Goal: Task Accomplishment & Management: Manage account settings

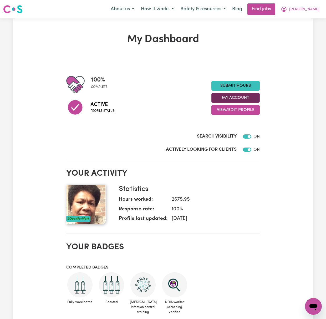
click at [246, 95] on button "My Account" at bounding box center [235, 98] width 48 height 10
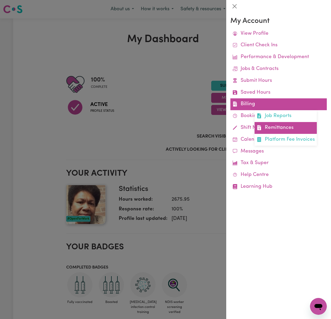
click at [290, 124] on link "Remittances" at bounding box center [285, 128] width 62 height 12
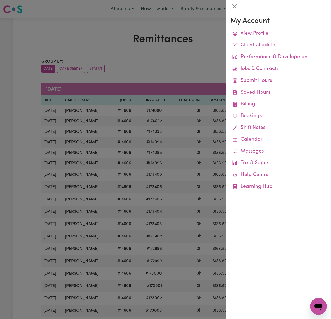
click at [169, 70] on div at bounding box center [165, 159] width 331 height 319
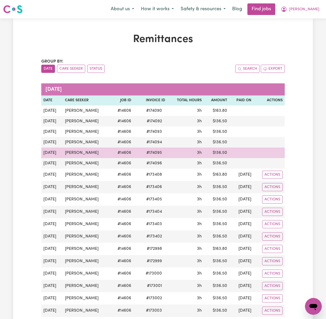
drag, startPoint x: 98, startPoint y: 154, endPoint x: 59, endPoint y: 155, distance: 39.2
click at [59, 155] on tr "[DATE] [PERSON_NAME] # 14606 # 174095 3h $ 136.50" at bounding box center [162, 152] width 243 height 11
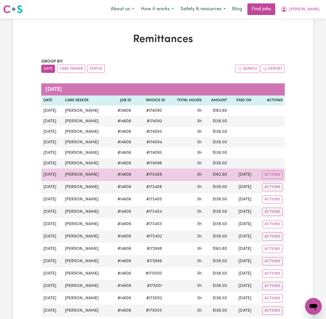
copy tr "[PERSON_NAME]"
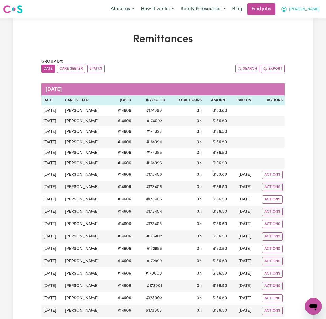
click at [317, 8] on span "[PERSON_NAME]" at bounding box center [304, 10] width 30 height 6
click at [317, 40] on link "Logout" at bounding box center [301, 40] width 41 height 10
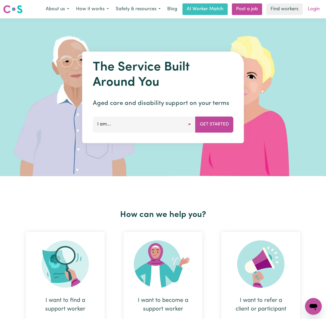
click at [311, 8] on link "Login" at bounding box center [313, 9] width 18 height 12
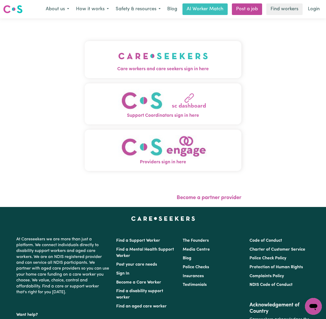
click at [144, 49] on img "Care workers and care seekers sign in here" at bounding box center [163, 55] width 90 height 19
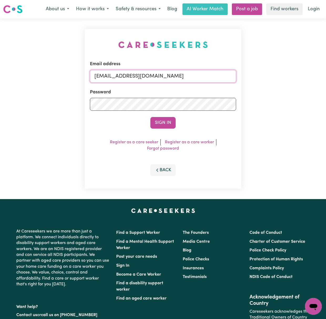
drag, startPoint x: 122, startPoint y: 74, endPoint x: 135, endPoint y: 82, distance: 15.6
click at [122, 74] on input "[EMAIL_ADDRESS][DOMAIN_NAME]" at bounding box center [163, 76] width 146 height 13
drag, startPoint x: 124, startPoint y: 75, endPoint x: 316, endPoint y: 80, distance: 191.5
click at [313, 77] on div "Email address [EMAIL_ADDRESS][DOMAIN_NAME] Password Sign In Register as a care …" at bounding box center [163, 108] width 326 height 180
click at [150, 117] on button "Sign In" at bounding box center [162, 123] width 25 height 12
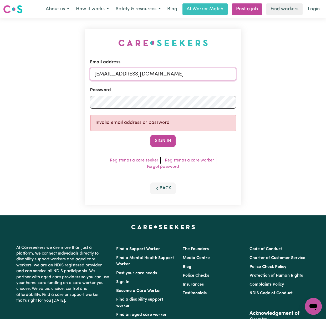
click at [129, 77] on input "[EMAIL_ADDRESS][DOMAIN_NAME]" at bounding box center [163, 74] width 146 height 13
drag, startPoint x: 122, startPoint y: 73, endPoint x: 303, endPoint y: 69, distance: 181.0
click at [303, 69] on div "Email address [EMAIL_ADDRESS][DOMAIN_NAME] Password Invalid email address or pa…" at bounding box center [163, 116] width 326 height 197
paste input "@vivocafe"
type input "[EMAIL_ADDRESS][PERSON_NAME][DOMAIN_NAME]"
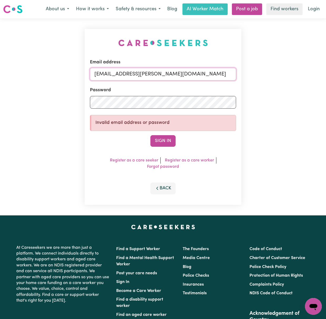
click at [150, 135] on button "Sign In" at bounding box center [162, 141] width 25 height 12
